Goal: Navigation & Orientation: Find specific page/section

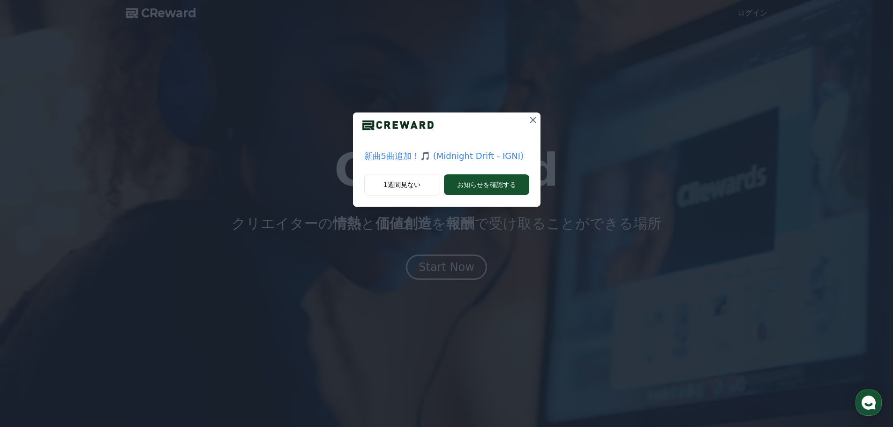
click at [535, 119] on icon at bounding box center [532, 119] width 11 height 11
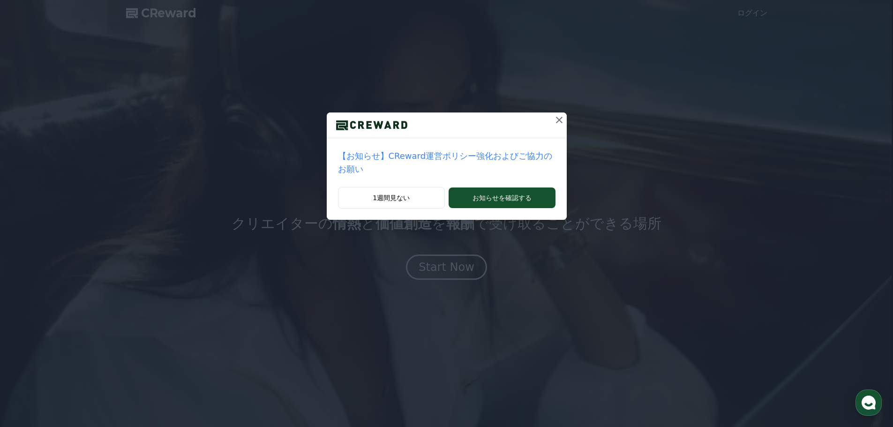
click at [554, 118] on icon at bounding box center [559, 119] width 11 height 11
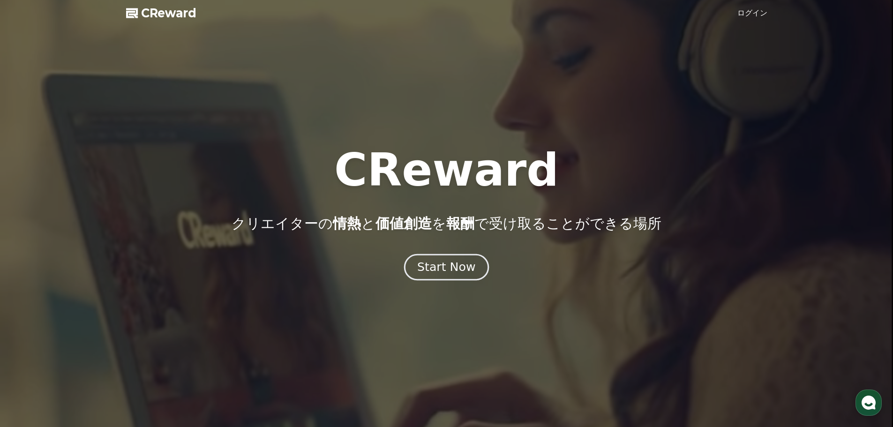
click at [442, 269] on div "Start Now" at bounding box center [446, 267] width 58 height 16
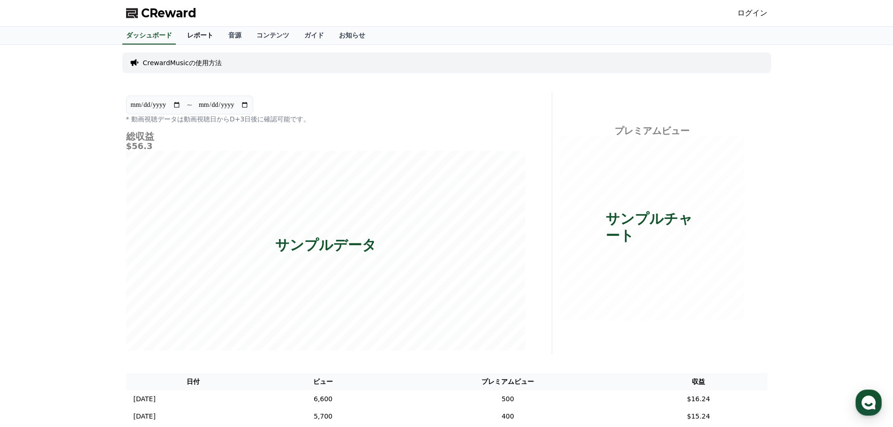
click at [182, 37] on link "レポート" at bounding box center [200, 36] width 41 height 18
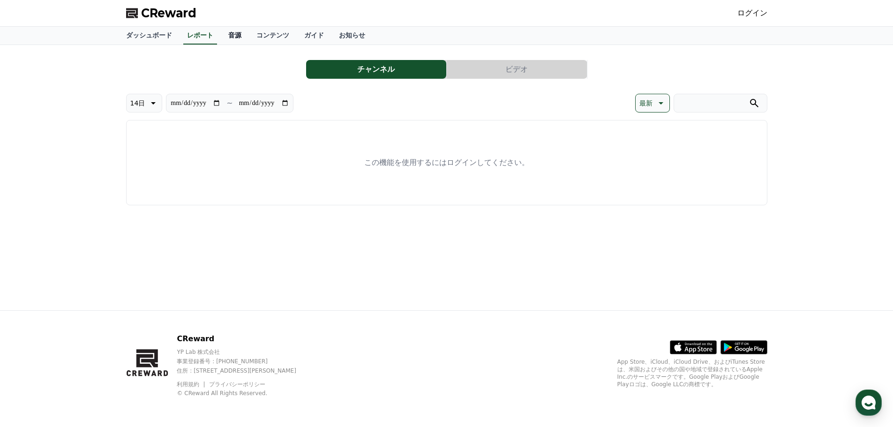
click at [221, 39] on link "音源" at bounding box center [235, 36] width 28 height 18
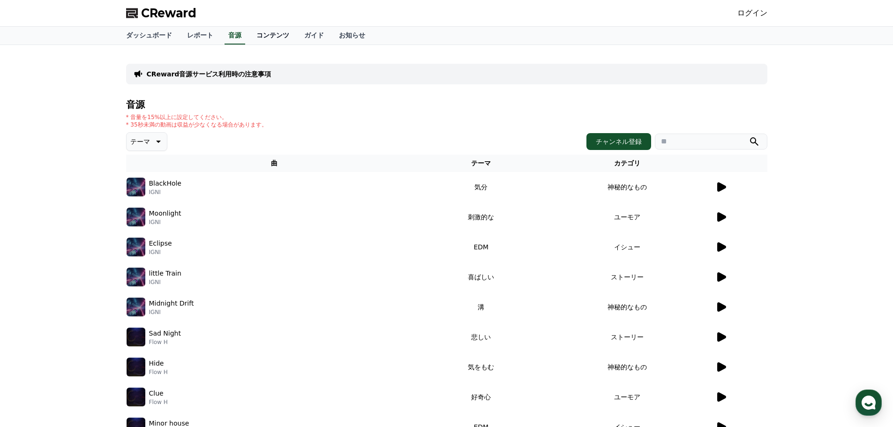
click at [250, 33] on link "コンテンツ" at bounding box center [273, 36] width 48 height 18
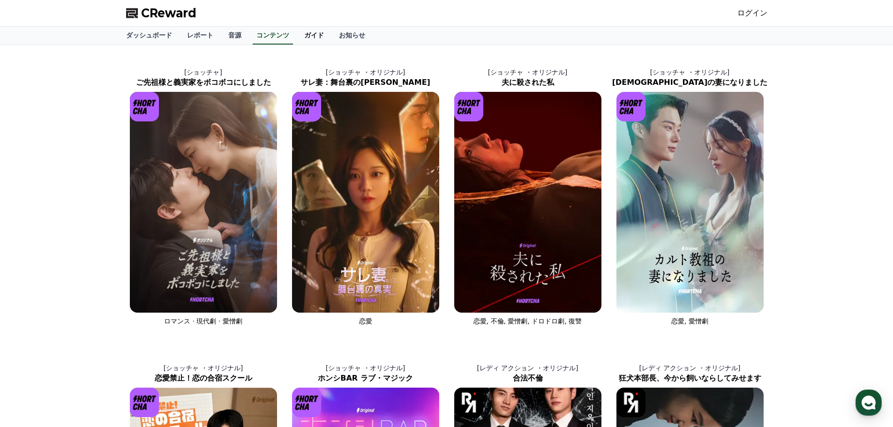
click at [297, 37] on link "ガイド" at bounding box center [314, 36] width 35 height 18
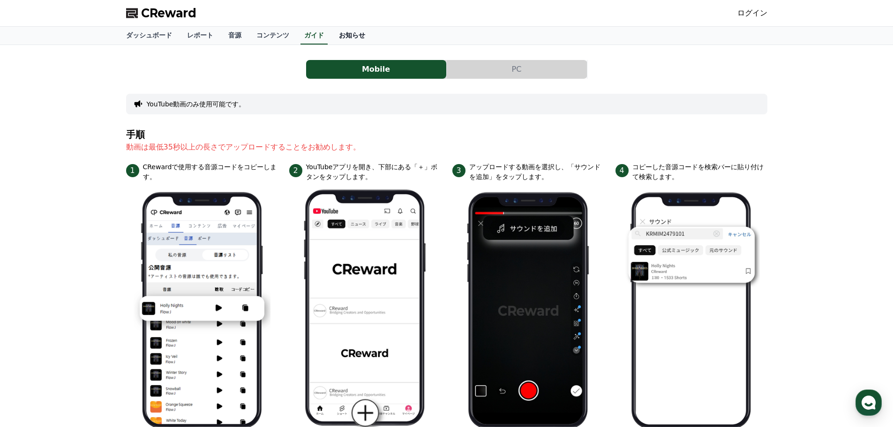
click at [331, 34] on link "お知らせ" at bounding box center [351, 36] width 41 height 18
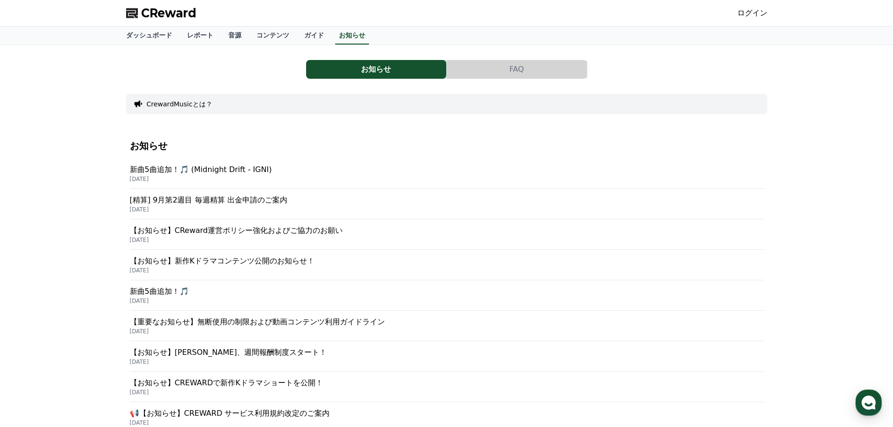
click at [752, 13] on link "ログイン" at bounding box center [752, 12] width 30 height 11
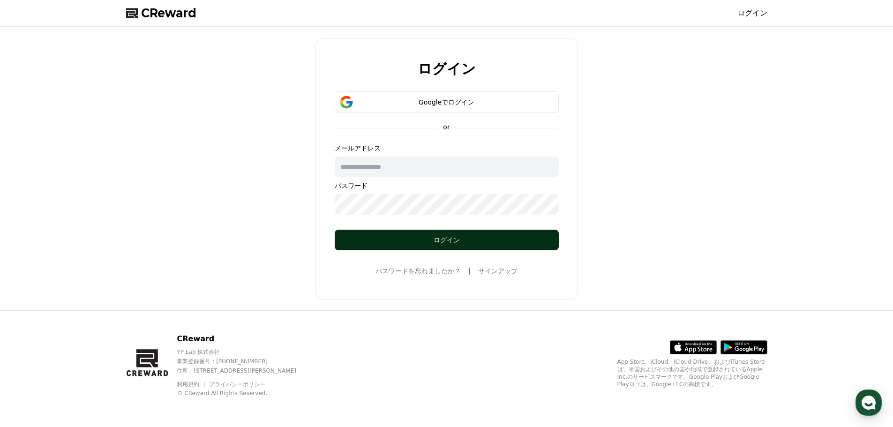
click at [456, 240] on div "ログイン" at bounding box center [446, 239] width 187 height 9
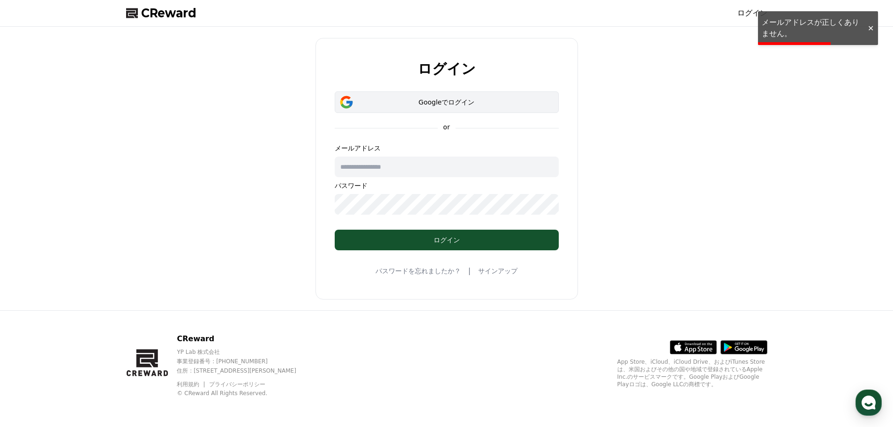
click at [442, 97] on div "Googleでログイン" at bounding box center [446, 101] width 197 height 9
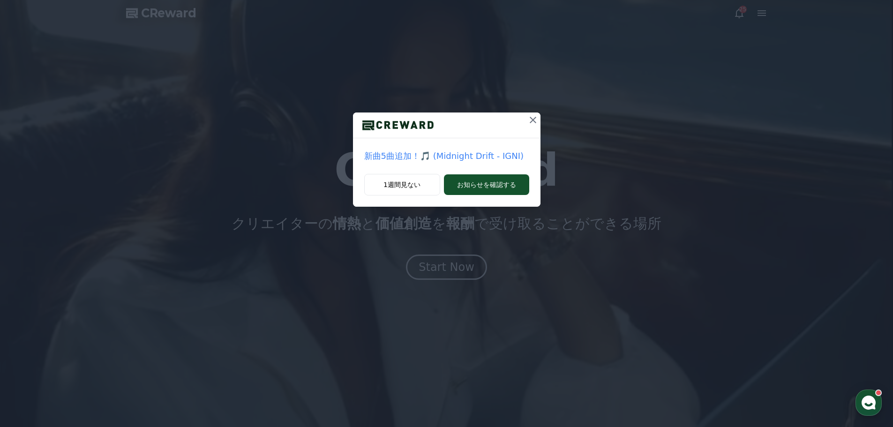
click at [536, 120] on icon at bounding box center [532, 119] width 11 height 11
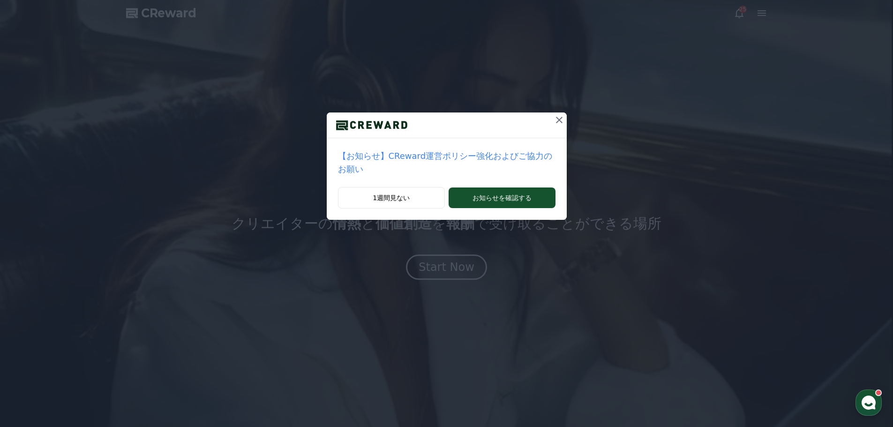
click at [554, 120] on icon at bounding box center [559, 119] width 11 height 11
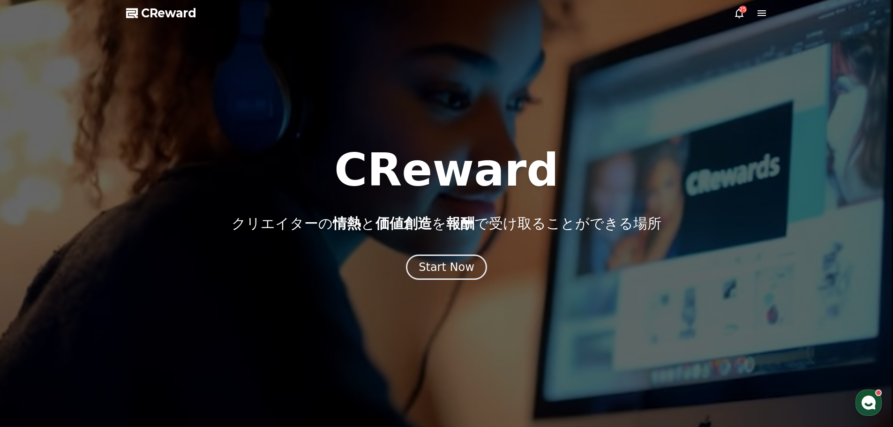
click at [738, 14] on icon at bounding box center [739, 12] width 11 height 11
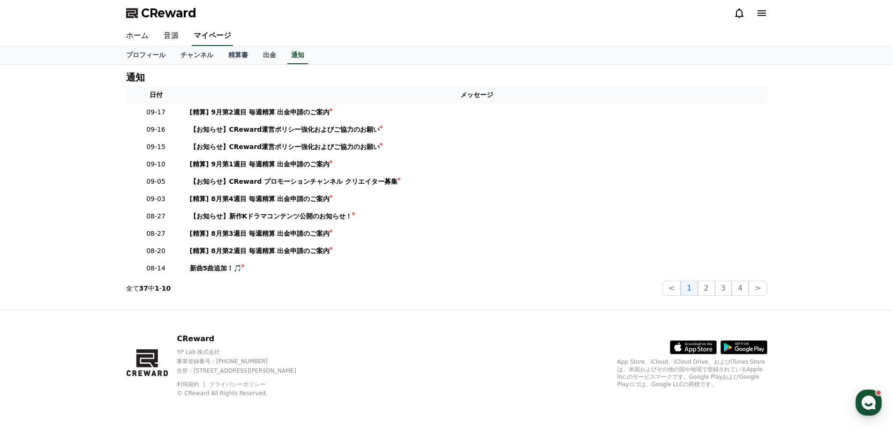
click at [199, 35] on link "マイページ" at bounding box center [212, 36] width 41 height 20
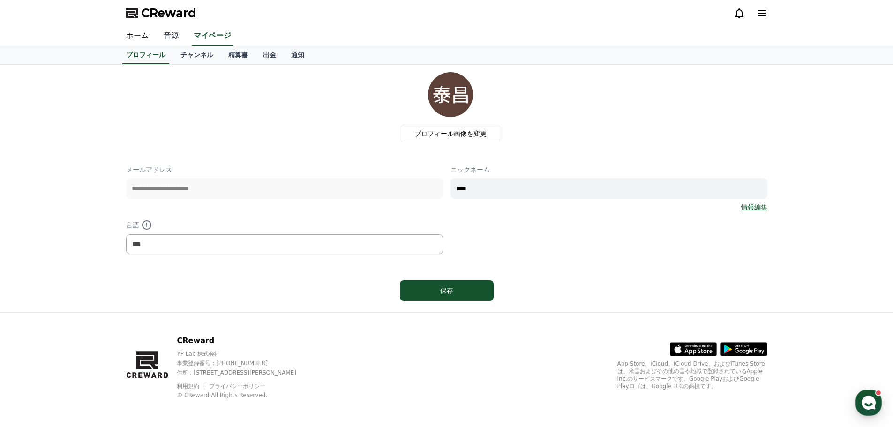
click at [166, 34] on link "音源" at bounding box center [171, 36] width 30 height 20
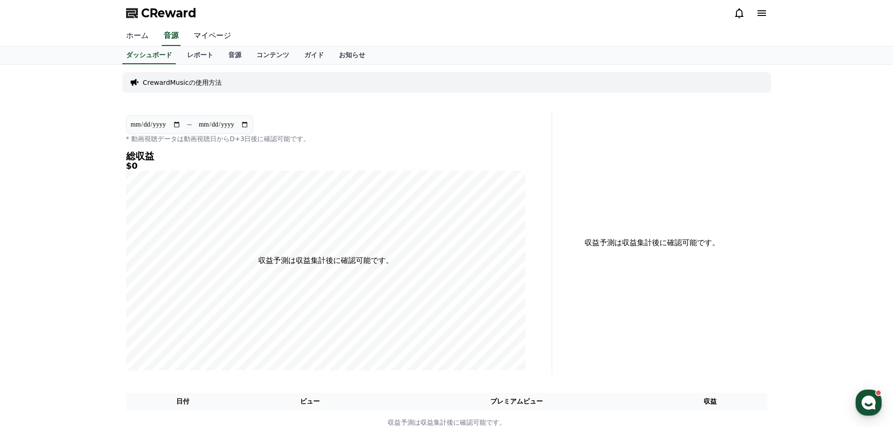
click at [139, 34] on link "ホーム" at bounding box center [137, 36] width 37 height 20
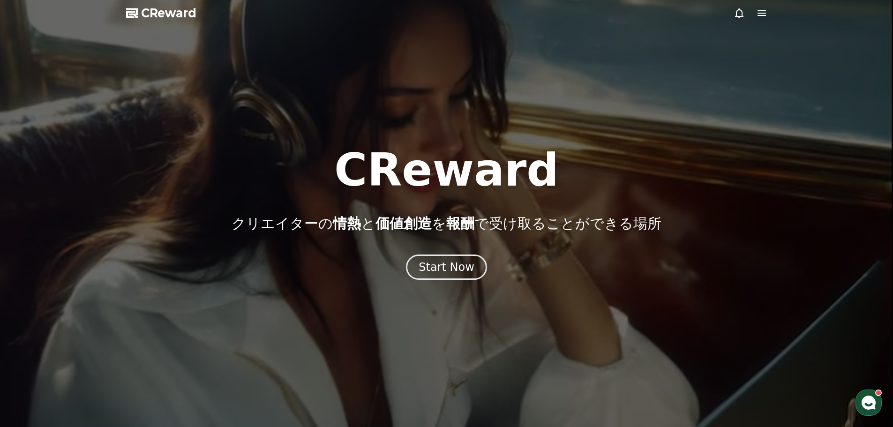
click at [759, 16] on icon at bounding box center [761, 13] width 8 height 6
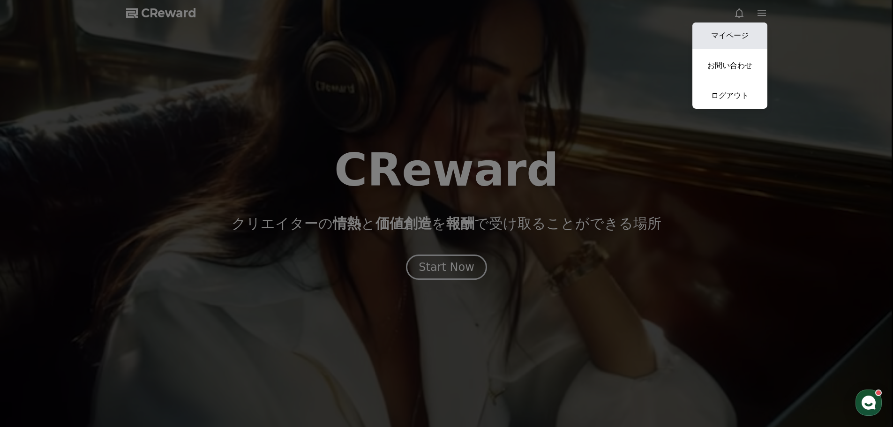
click at [734, 38] on link "マイページ" at bounding box center [729, 35] width 75 height 26
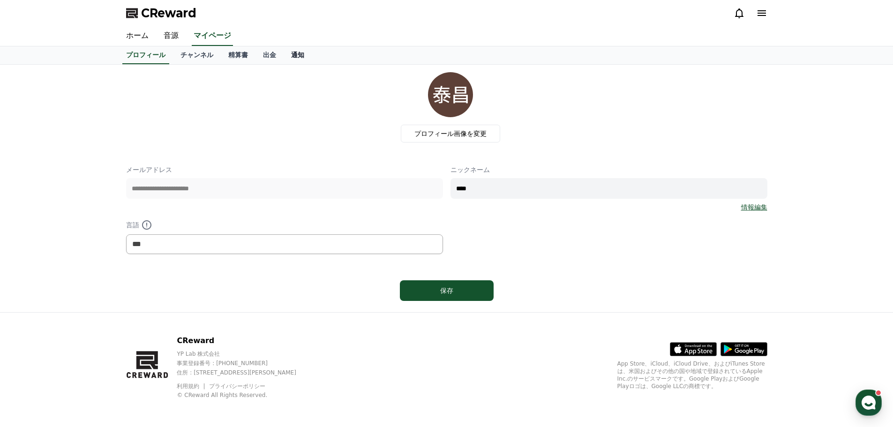
click at [284, 54] on link "通知" at bounding box center [298, 55] width 28 height 18
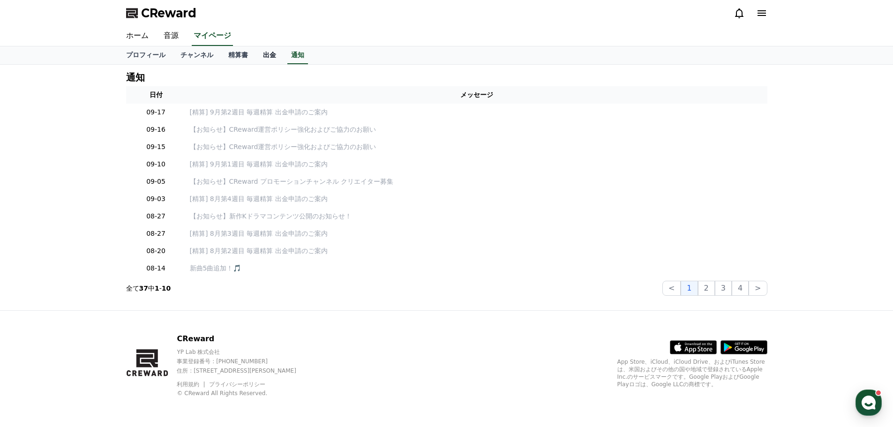
click at [255, 53] on link "出金" at bounding box center [269, 55] width 28 height 18
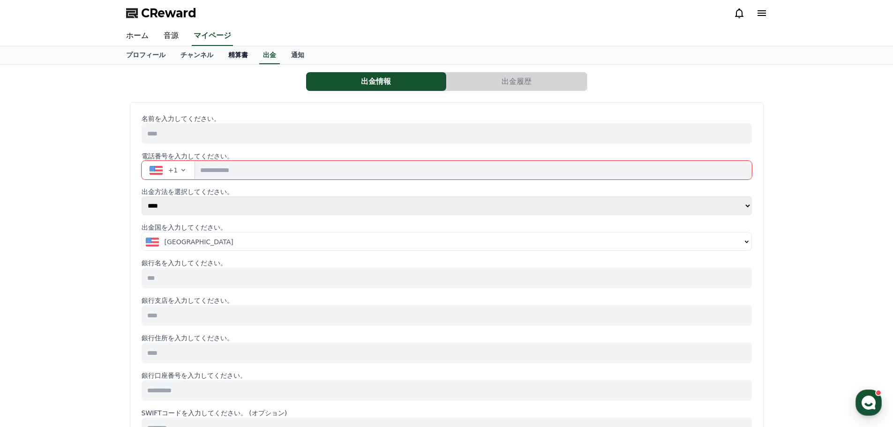
click at [225, 54] on link "精算書" at bounding box center [238, 55] width 35 height 18
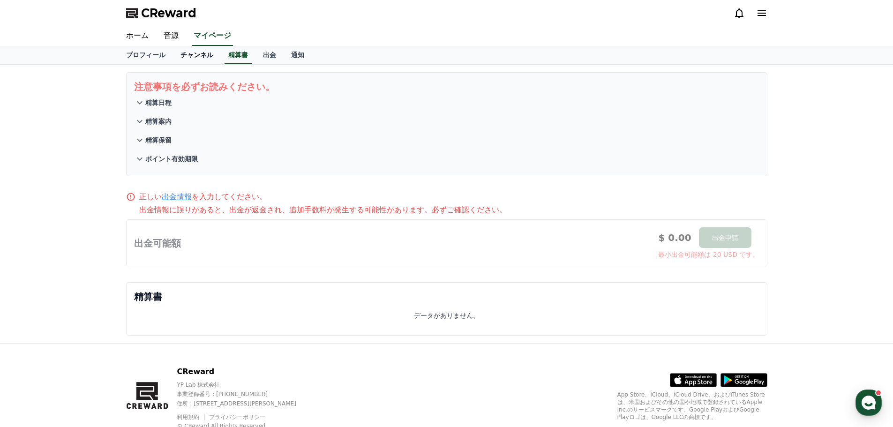
click at [194, 56] on link "チャンネル" at bounding box center [197, 55] width 48 height 18
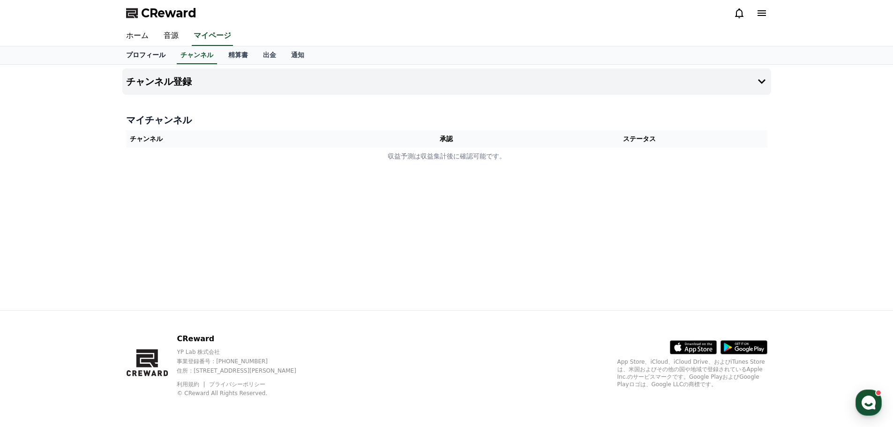
click at [143, 53] on link "プロフィール" at bounding box center [146, 55] width 54 height 18
